Goal: Use online tool/utility: Use online tool/utility

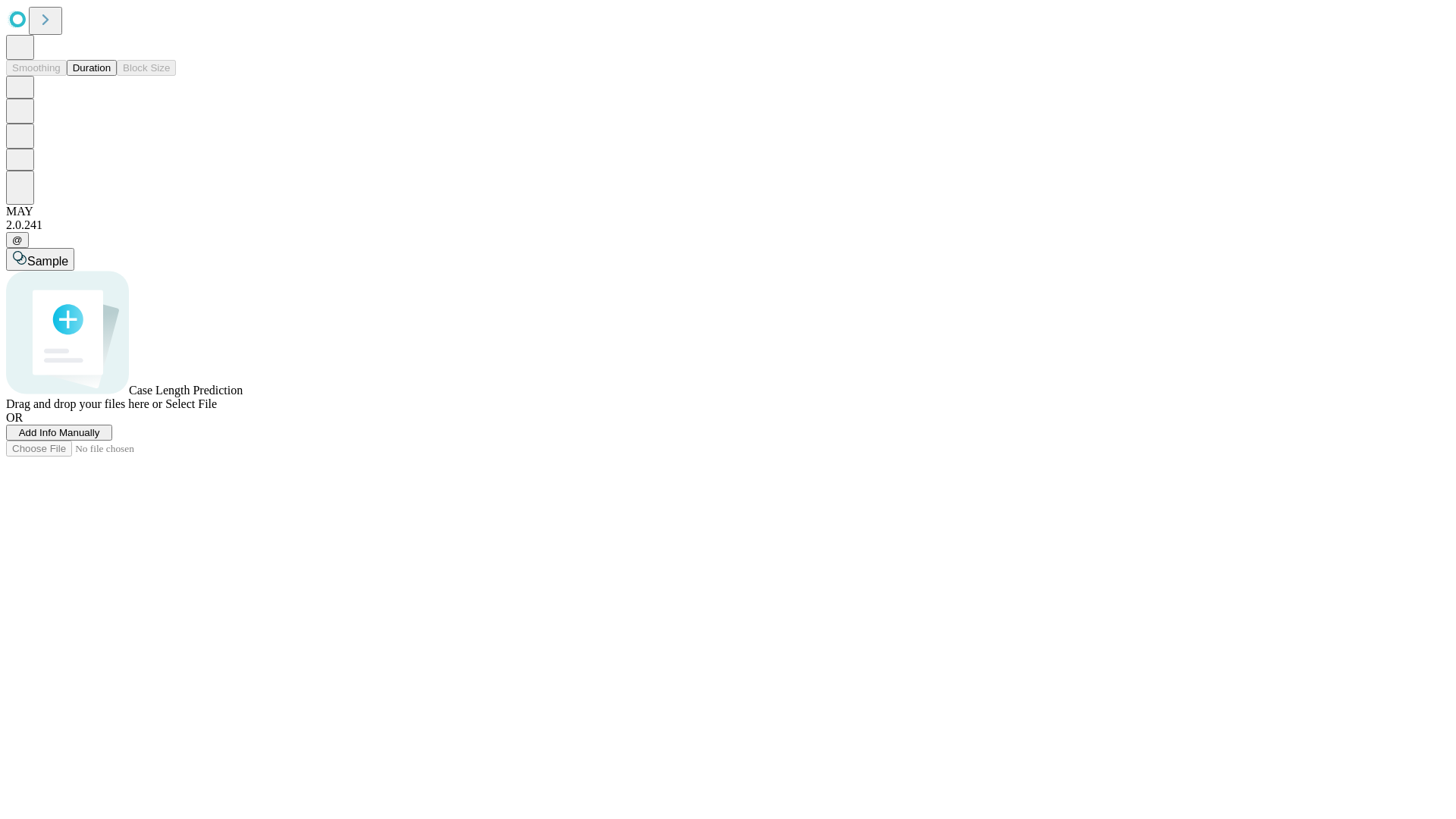
click at [111, 76] on button "Duration" at bounding box center [92, 68] width 50 height 16
click at [217, 410] on span "Select File" at bounding box center [191, 403] width 52 height 13
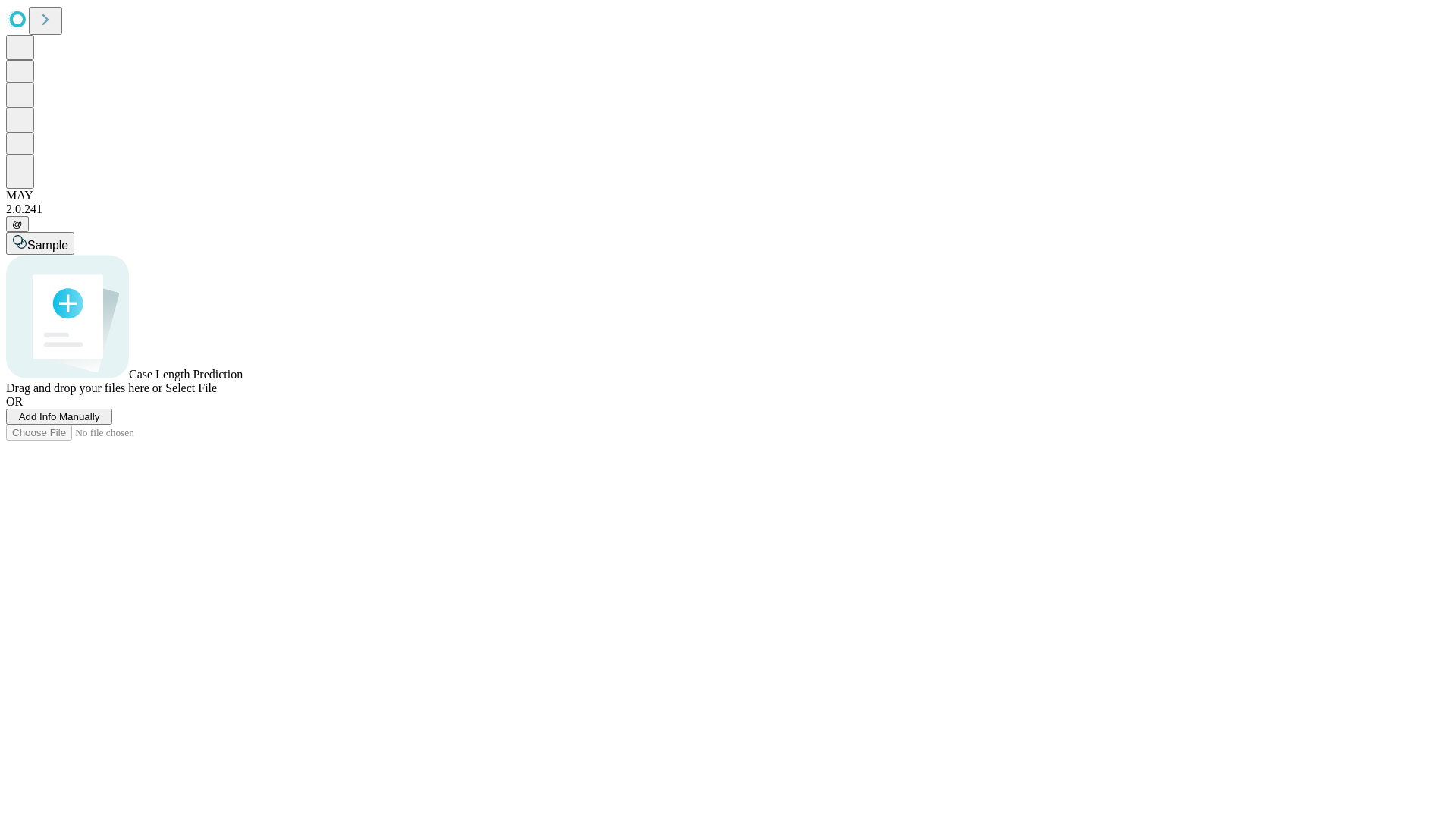
click at [217, 394] on span "Select File" at bounding box center [191, 387] width 52 height 13
